Goal: Information Seeking & Learning: Find specific fact

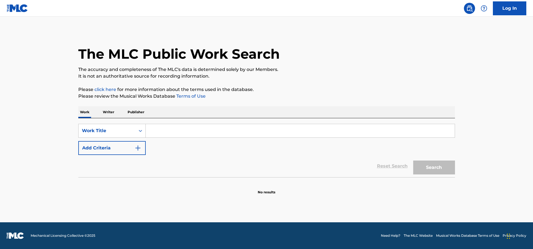
click at [173, 131] on input "Search Form" at bounding box center [300, 130] width 309 height 13
paste input "ACAPULCO GOLD"
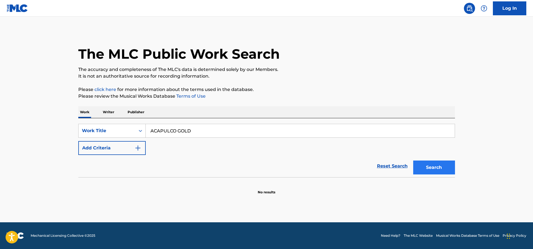
type input "ACAPULCO GOLD"
click at [447, 170] on button "Search" at bounding box center [434, 168] width 42 height 14
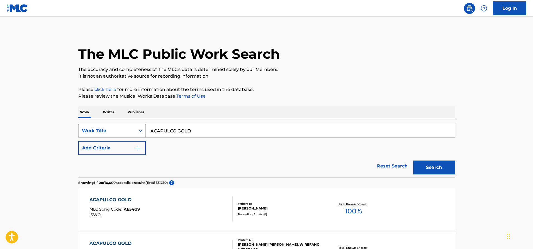
click at [123, 156] on div "Reset Search Search" at bounding box center [266, 166] width 376 height 22
click at [126, 153] on button "Add Criteria" at bounding box center [111, 148] width 67 height 14
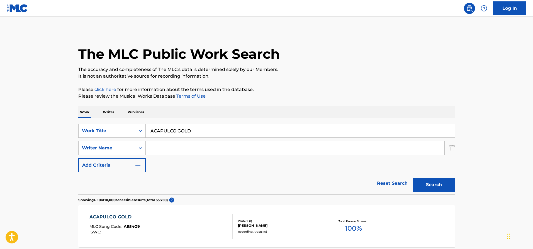
click at [178, 151] on input "Search Form" at bounding box center [295, 147] width 298 height 13
type input "[PERSON_NAME]"
click at [413, 178] on button "Search" at bounding box center [434, 185] width 42 height 14
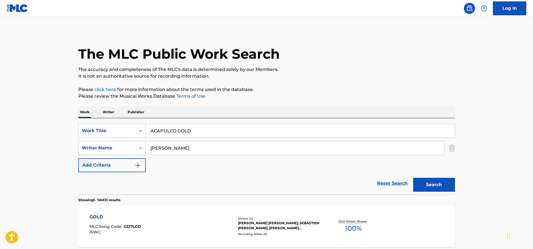
scroll to position [1, 0]
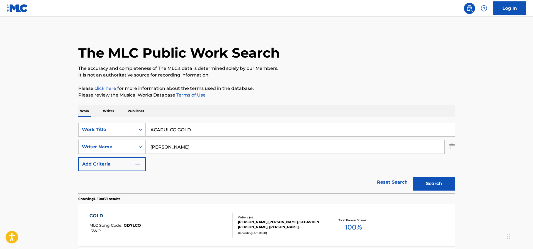
click at [187, 218] on div "GOLD MLC Song Code : GD7LCO ISWC :" at bounding box center [160, 225] width 143 height 25
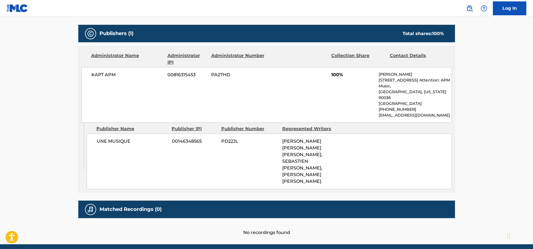
scroll to position [2, 0]
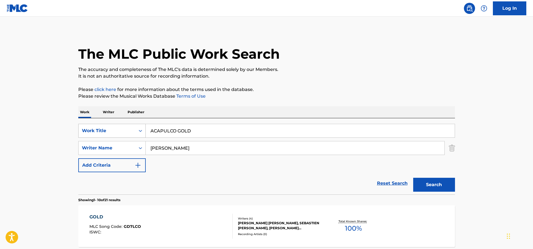
click at [135, 129] on div "Search Form" at bounding box center [140, 130] width 10 height 13
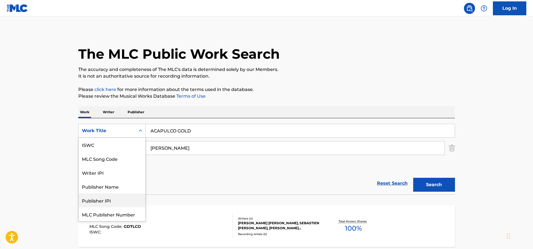
scroll to position [14, 0]
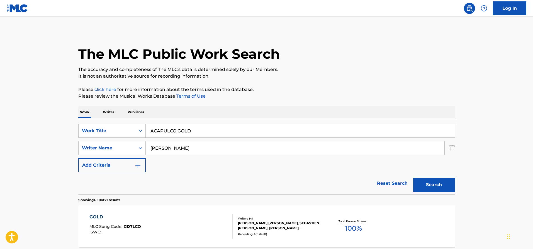
click at [185, 146] on input "[PERSON_NAME]" at bounding box center [295, 147] width 298 height 13
drag, startPoint x: 170, startPoint y: 149, endPoint x: 144, endPoint y: 149, distance: 26.2
click at [144, 149] on div "SearchWithCriteria6bcd3d86-d6c5-4063-9b10-67b778bf6a23 Writer Name [PERSON_NAME]" at bounding box center [266, 148] width 376 height 14
type input "[PERSON_NAME]"
click at [413, 178] on button "Search" at bounding box center [434, 185] width 42 height 14
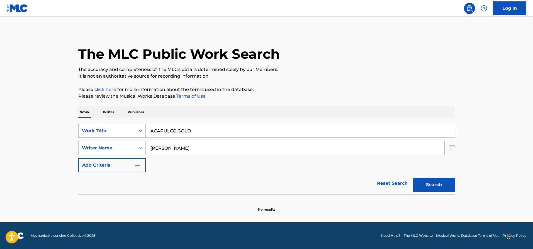
drag, startPoint x: 204, startPoint y: 133, endPoint x: 144, endPoint y: 135, distance: 60.2
click at [144, 135] on div "SearchWithCriteria02d3f3f5-e888-42ac-8ba9-c1d23a9c8651 Work Title ACAPULCO GOLD" at bounding box center [266, 131] width 376 height 14
click at [164, 133] on input "ACAPULCO GOLD" at bounding box center [300, 130] width 309 height 13
click at [165, 133] on input "ACAPULCO GOLD" at bounding box center [300, 130] width 309 height 13
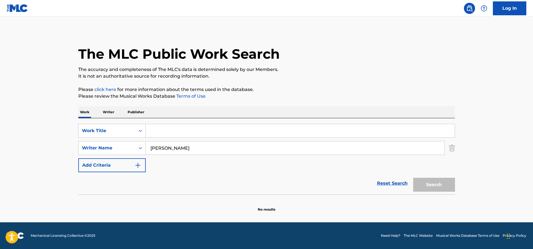
drag, startPoint x: 196, startPoint y: 148, endPoint x: 148, endPoint y: 148, distance: 48.7
click at [148, 148] on input "[PERSON_NAME]" at bounding box center [295, 147] width 298 height 13
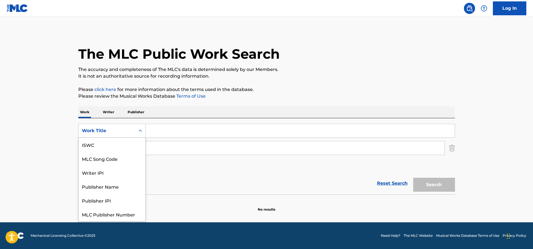
click at [140, 133] on icon "Search Form" at bounding box center [141, 131] width 6 height 6
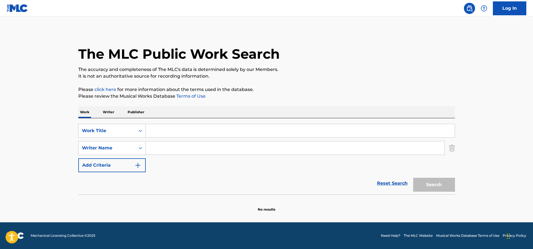
click at [173, 133] on input "Search Form" at bounding box center [300, 130] width 309 height 13
click at [120, 133] on div "Work Title" at bounding box center [107, 131] width 50 height 7
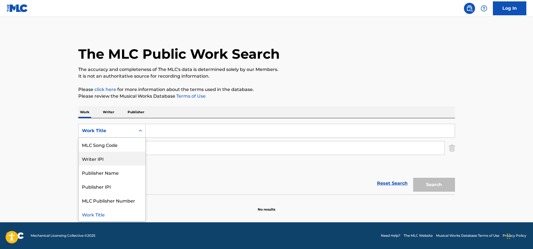
click at [110, 160] on div "Writer IPI" at bounding box center [112, 159] width 67 height 14
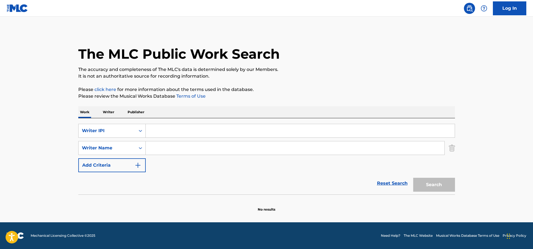
click at [171, 127] on input "Search Form" at bounding box center [300, 130] width 309 height 13
paste input "00623985618"
type input "00623985618"
click at [431, 185] on button "Search" at bounding box center [434, 185] width 42 height 14
